Goal: Use online tool/utility: Utilize a website feature to perform a specific function

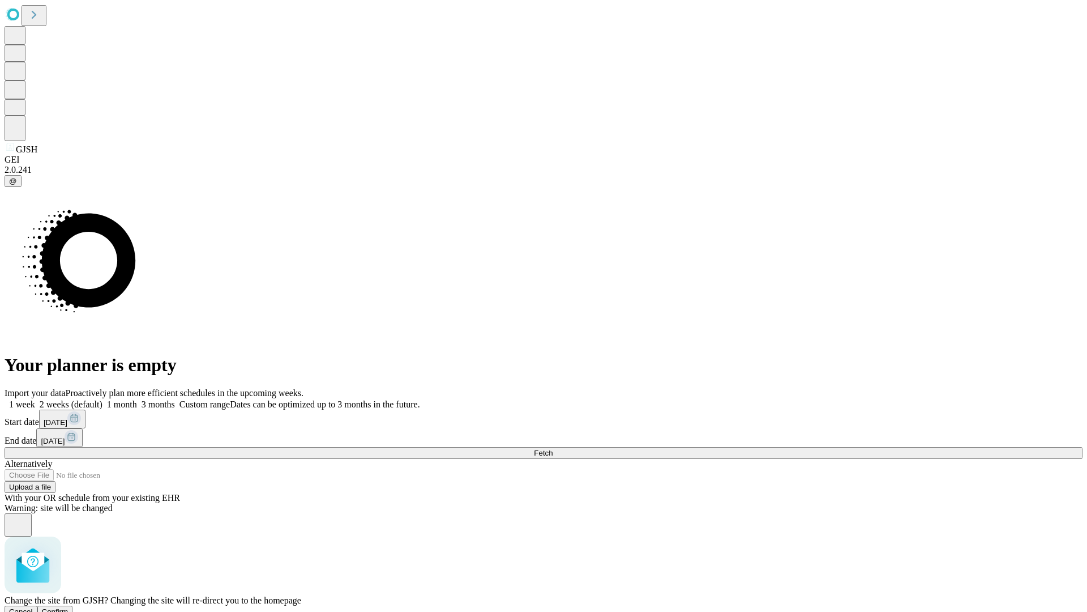
click at [69, 607] on span "Confirm" at bounding box center [55, 611] width 27 height 8
click at [137, 399] on label "1 month" at bounding box center [120, 404] width 35 height 10
click at [553, 449] on span "Fetch" at bounding box center [543, 453] width 19 height 8
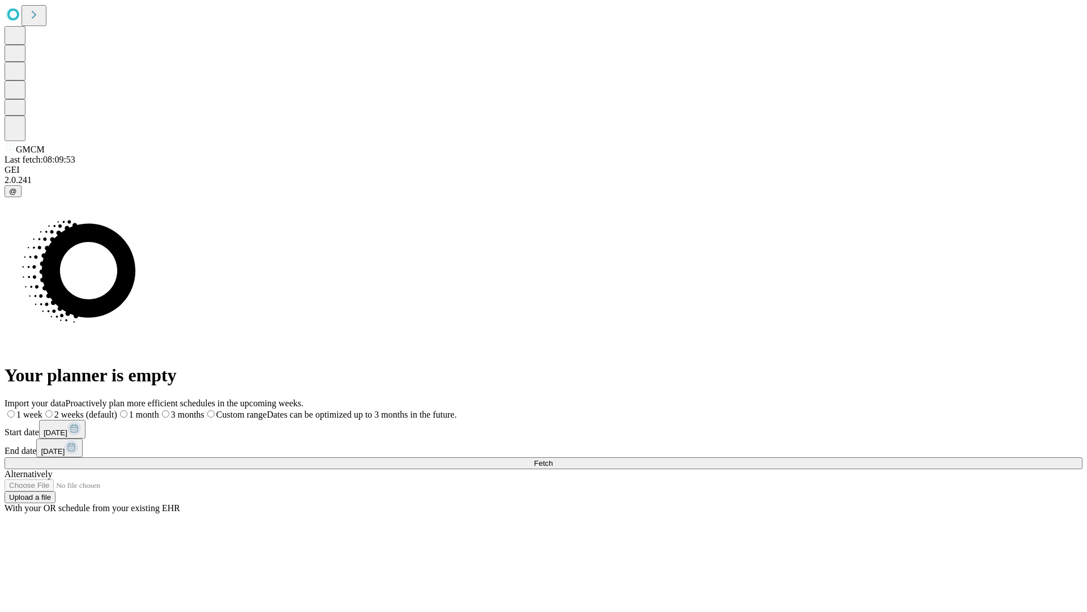
click at [553, 459] on span "Fetch" at bounding box center [543, 463] width 19 height 8
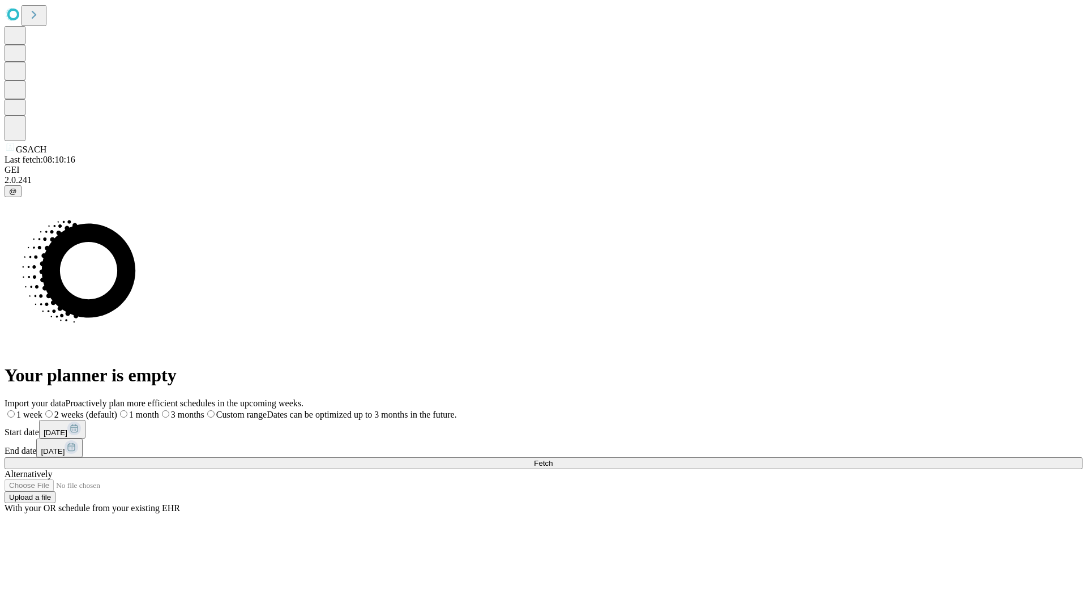
click at [553, 459] on span "Fetch" at bounding box center [543, 463] width 19 height 8
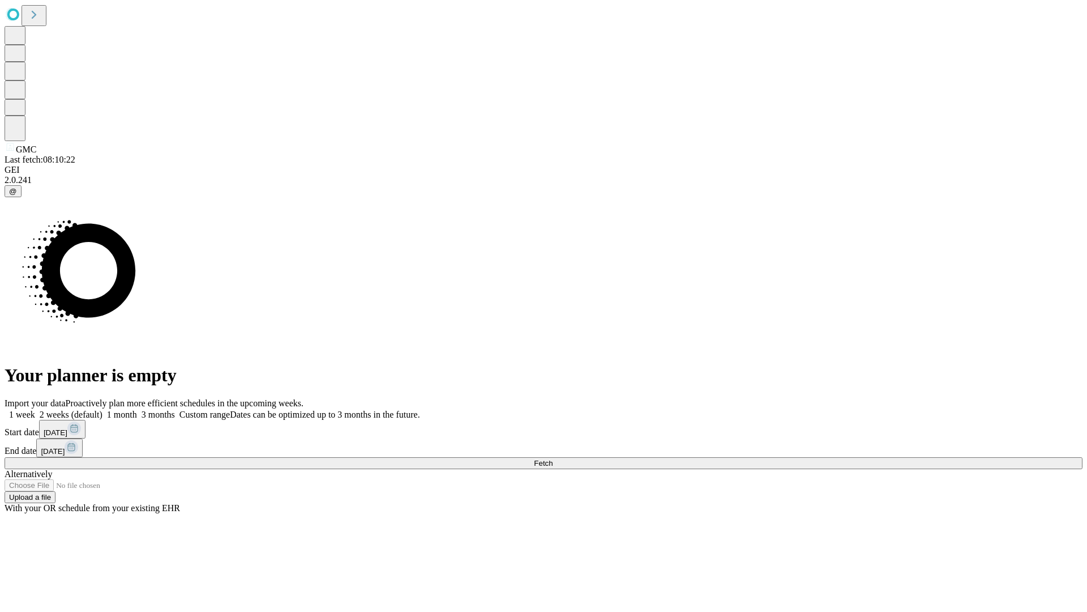
click at [137, 409] on label "1 month" at bounding box center [120, 414] width 35 height 10
click at [553, 459] on span "Fetch" at bounding box center [543, 463] width 19 height 8
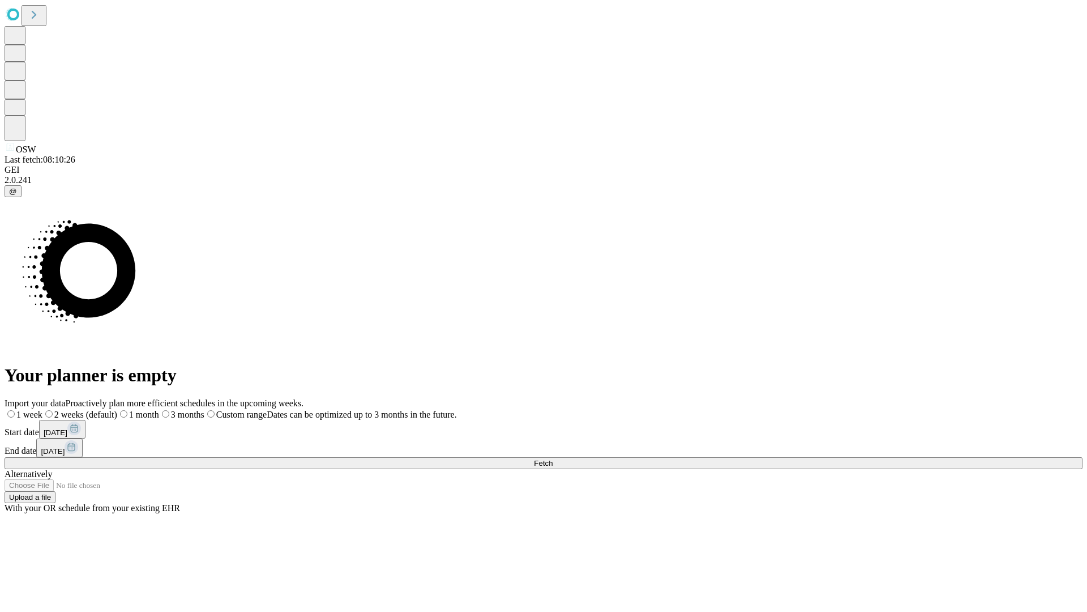
click at [553, 459] on span "Fetch" at bounding box center [543, 463] width 19 height 8
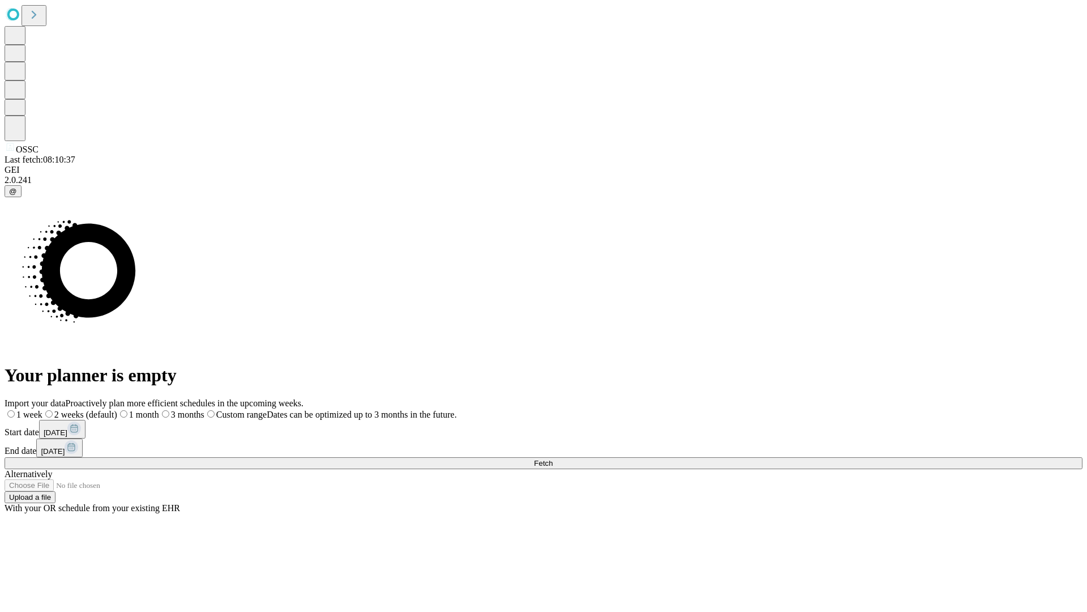
click at [159, 409] on label "1 month" at bounding box center [138, 414] width 42 height 10
click at [553, 459] on span "Fetch" at bounding box center [543, 463] width 19 height 8
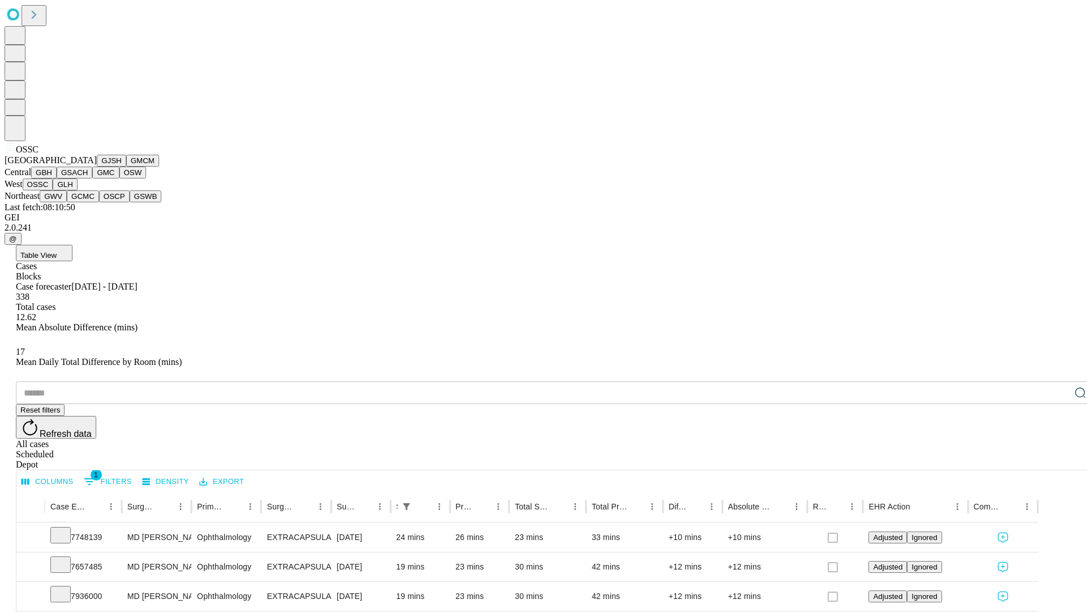
click at [77, 190] on button "GLH" at bounding box center [65, 184] width 24 height 12
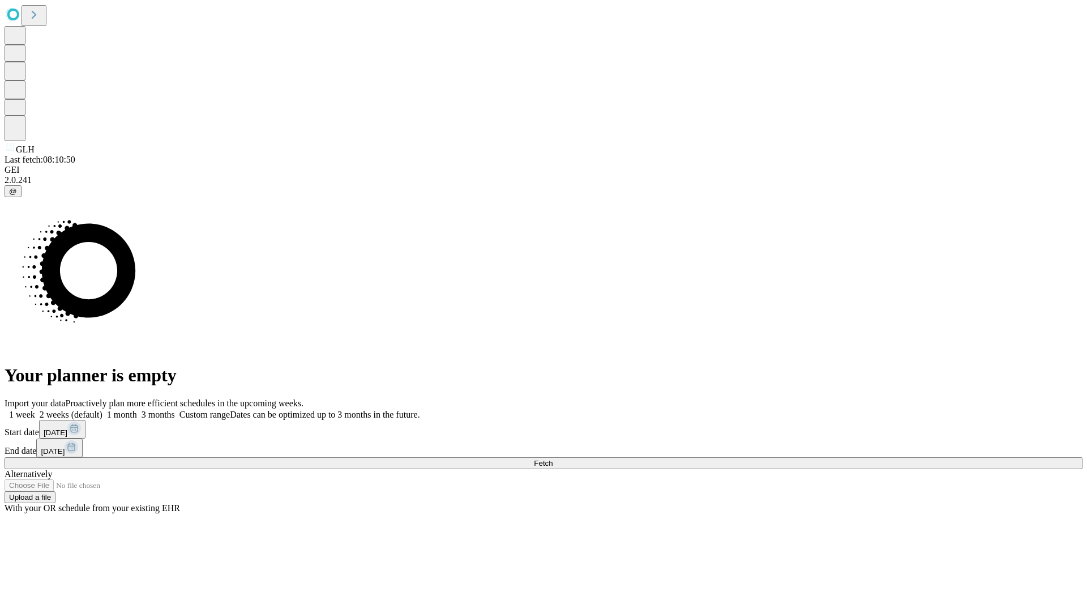
click at [137, 409] on label "1 month" at bounding box center [120, 414] width 35 height 10
click at [553, 459] on span "Fetch" at bounding box center [543, 463] width 19 height 8
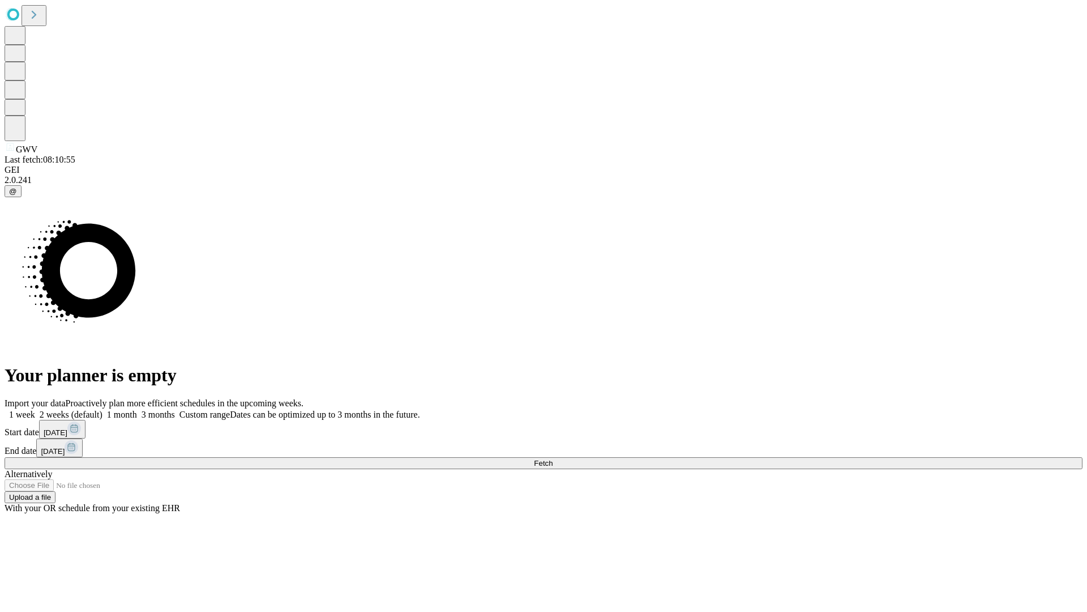
click at [553, 459] on span "Fetch" at bounding box center [543, 463] width 19 height 8
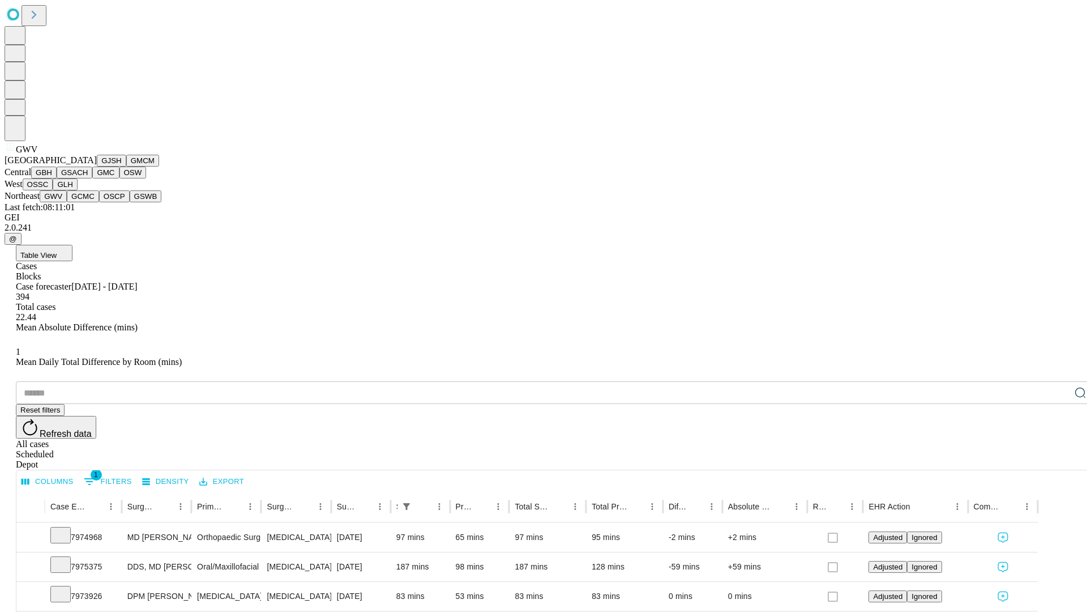
click at [88, 202] on button "GCMC" at bounding box center [83, 196] width 32 height 12
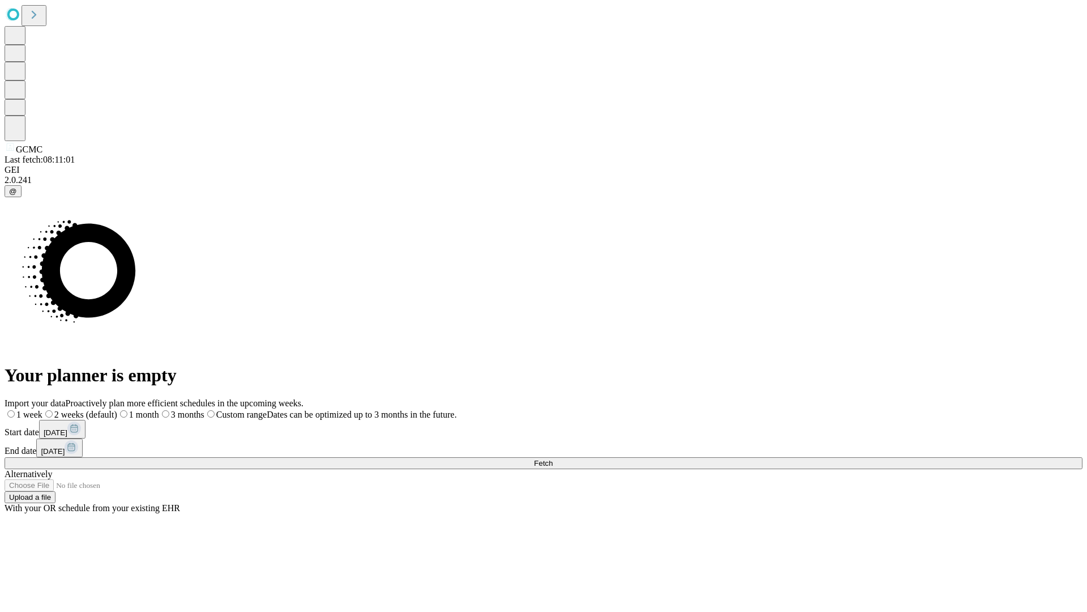
click at [159, 409] on label "1 month" at bounding box center [138, 414] width 42 height 10
click at [553, 459] on span "Fetch" at bounding box center [543, 463] width 19 height 8
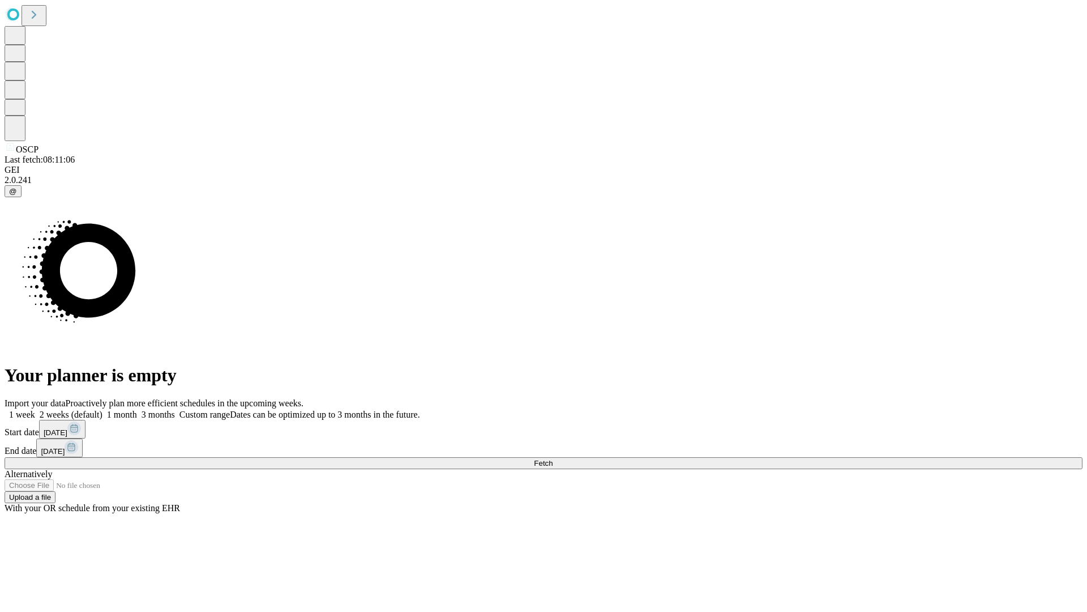
click at [137, 409] on label "1 month" at bounding box center [120, 414] width 35 height 10
click at [553, 459] on span "Fetch" at bounding box center [543, 463] width 19 height 8
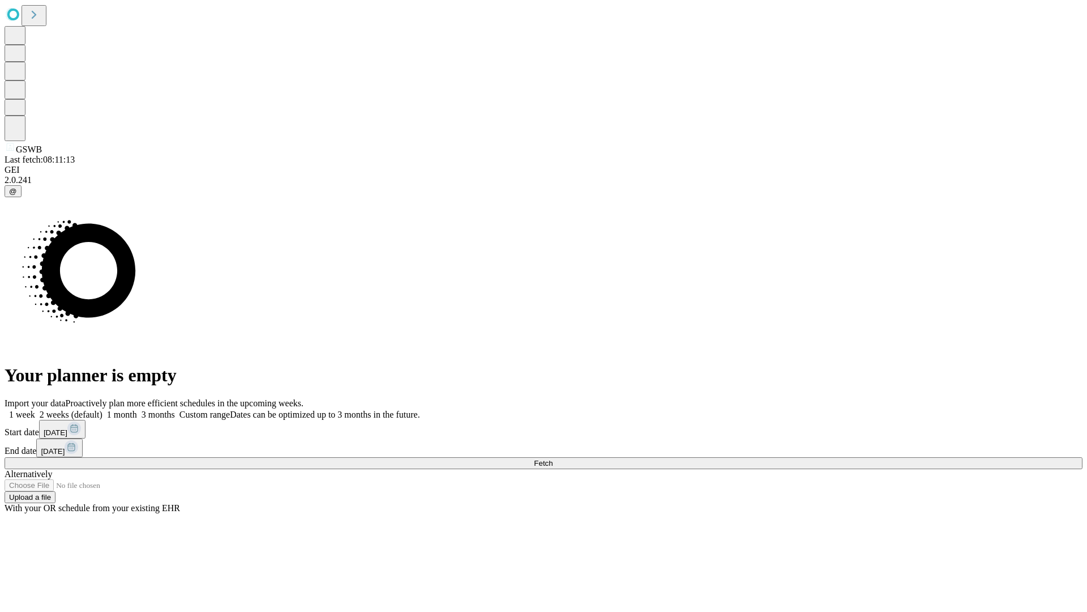
click at [553, 459] on span "Fetch" at bounding box center [543, 463] width 19 height 8
